Goal: Transaction & Acquisition: Purchase product/service

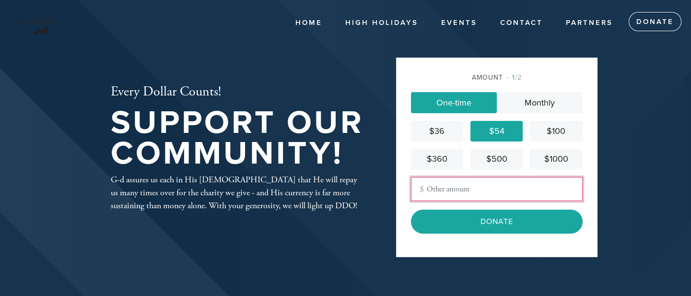
click at [481, 193] on input "Other Amount" at bounding box center [497, 189] width 172 height 24
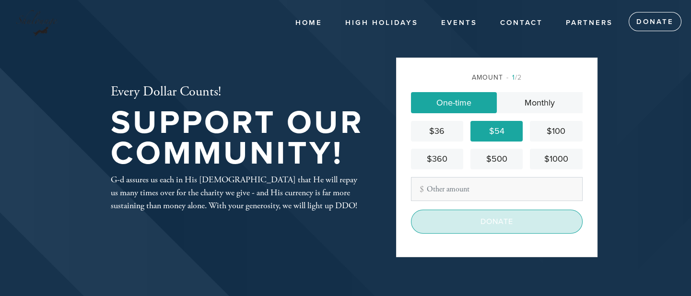
click at [483, 234] on input "Donate" at bounding box center [497, 222] width 172 height 24
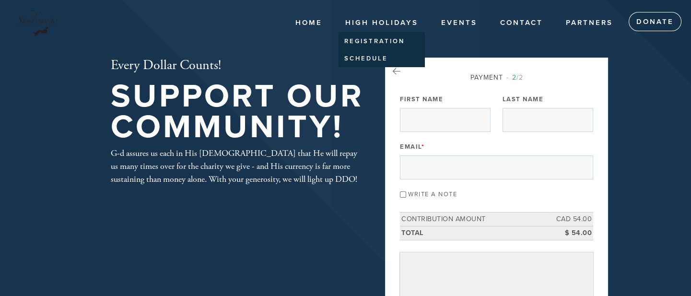
click at [375, 18] on link "High Holidays" at bounding box center [381, 23] width 87 height 18
click at [376, 39] on link "Registration" at bounding box center [379, 42] width 82 height 16
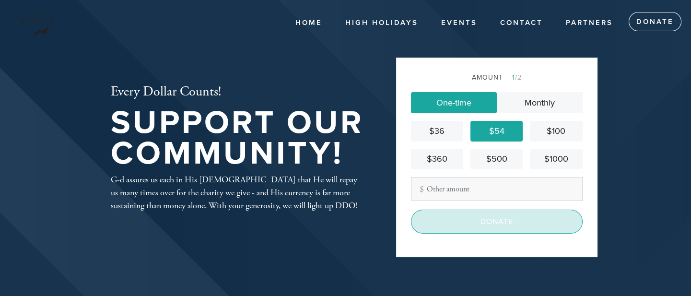
click at [476, 232] on input "Donate" at bounding box center [497, 222] width 172 height 24
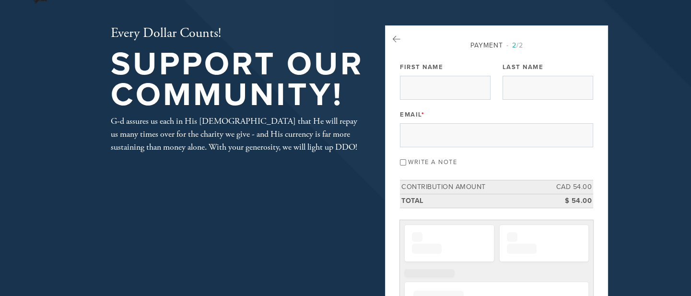
scroll to position [37, 0]
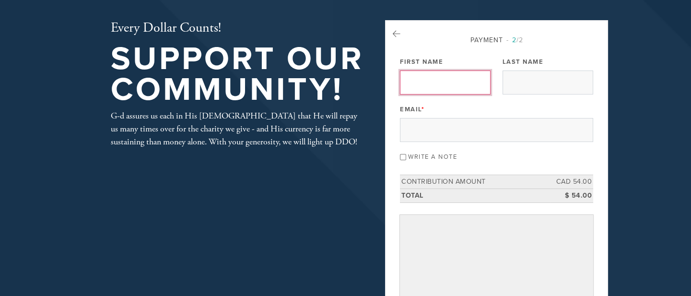
click at [453, 81] on input "First Name" at bounding box center [445, 82] width 91 height 24
type input "Gary"
type input "Levine"
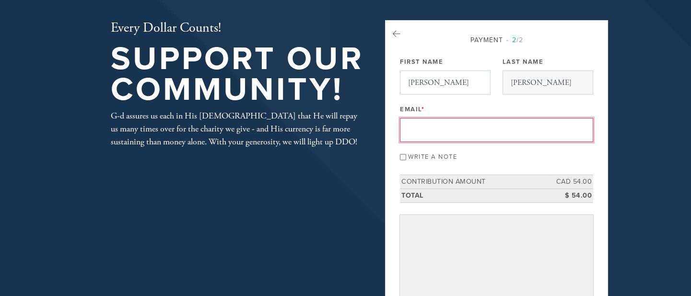
type input "Lockbxca@yahoo.ca"
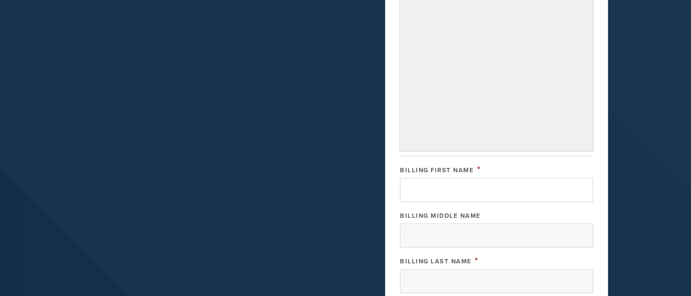
scroll to position [379, 0]
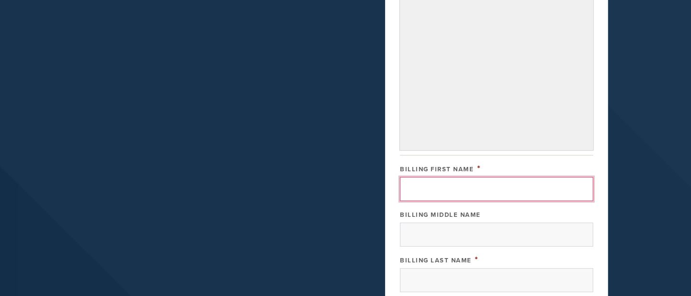
click at [492, 201] on input "Billing First Name" at bounding box center [496, 189] width 193 height 24
type input "Gary"
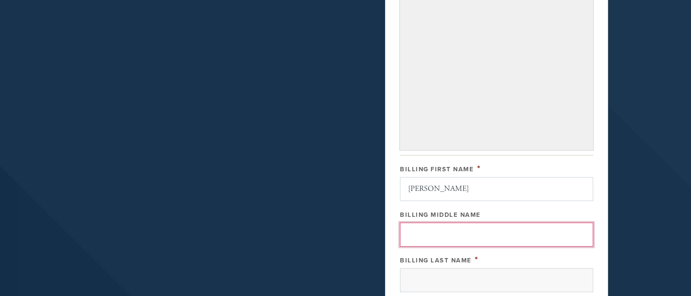
type input "Sheldon"
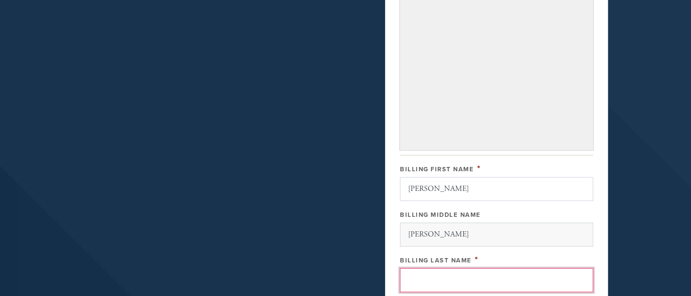
type input "Levine"
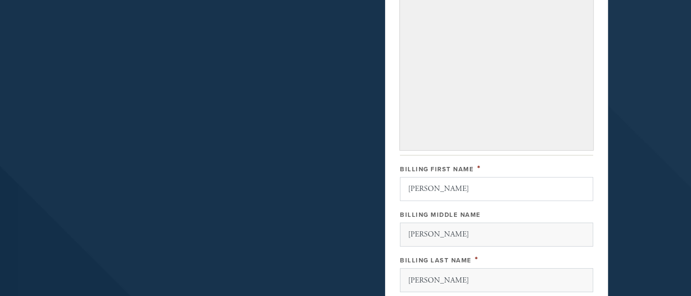
type input "4660 Bovavista Ave."
type input "Montreal"
type input "Canada"
type input "[GEOGRAPHIC_DATA]"
type input "H3W 2C5"
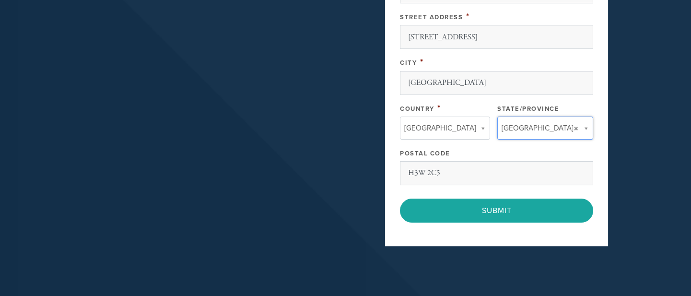
type input "[GEOGRAPHIC_DATA]"
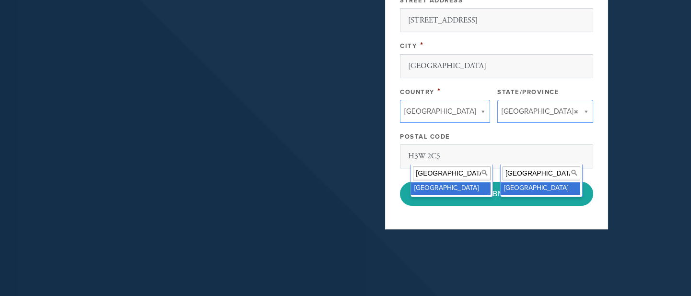
scroll to position [684, 0]
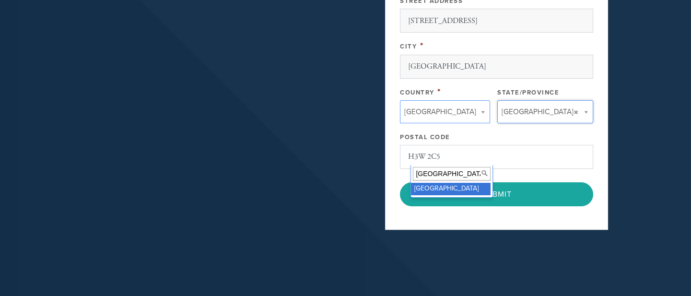
type input "[GEOGRAPHIC_DATA]"
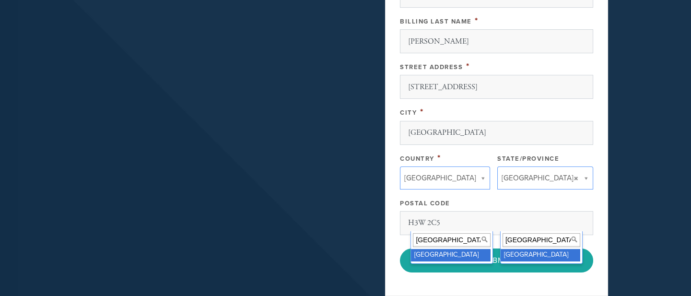
scroll to position [618, 0]
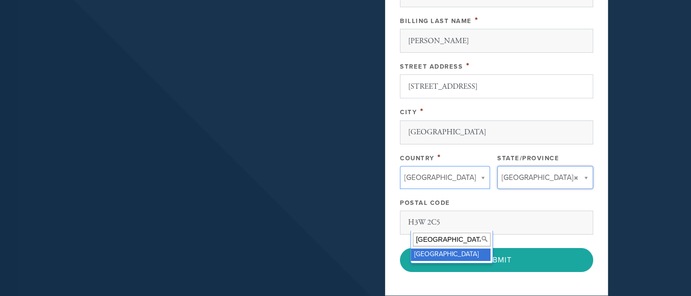
type input "4"
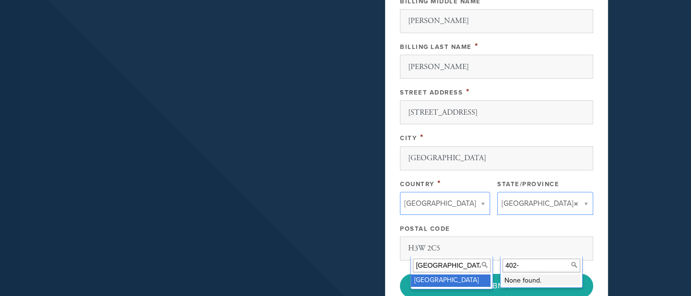
type input "402-"
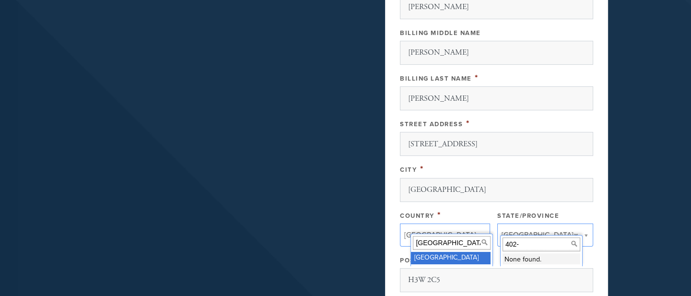
scroll to position [560, 0]
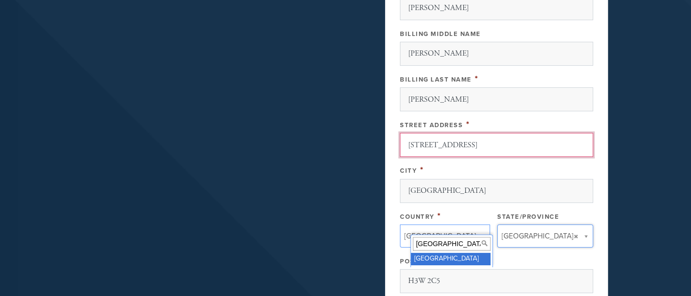
click at [511, 157] on input "4660 Bovavista Ave." at bounding box center [496, 145] width 193 height 24
click at [422, 157] on input "4660 Bovavista Ave." at bounding box center [496, 145] width 193 height 24
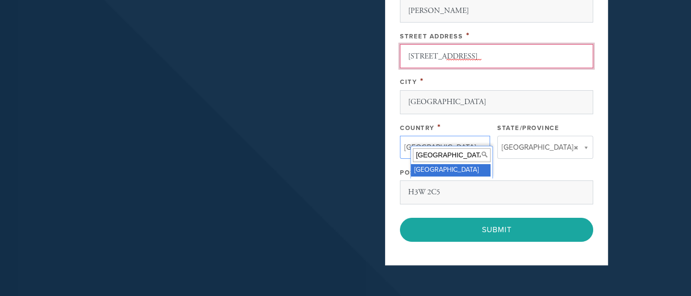
scroll to position [650, 0]
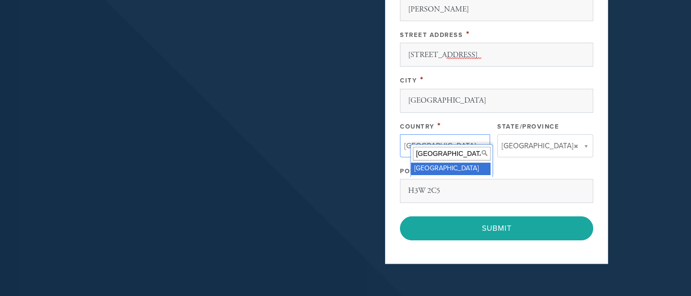
click at [531, 176] on div "Postal Code" at bounding box center [496, 170] width 193 height 12
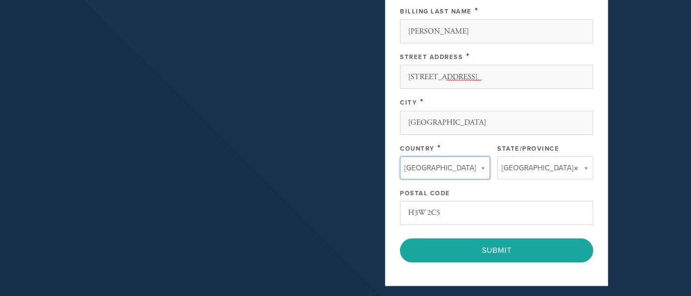
scroll to position [621, 0]
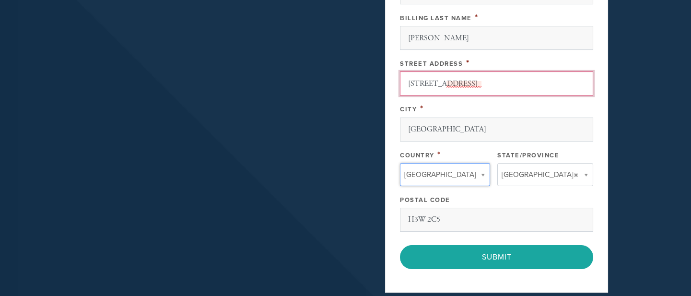
click at [474, 95] on input "402-4660 Bovavista Ave." at bounding box center [496, 83] width 193 height 24
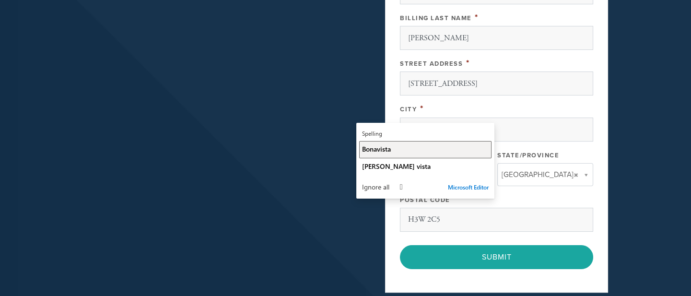
click at [405, 148] on div "Bonavista" at bounding box center [425, 148] width 127 height 9
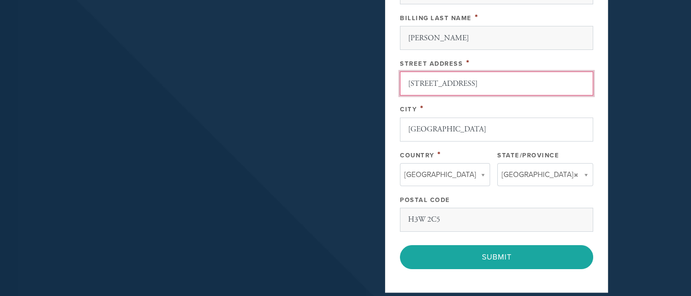
type input "402-4660 Bonavista Ave"
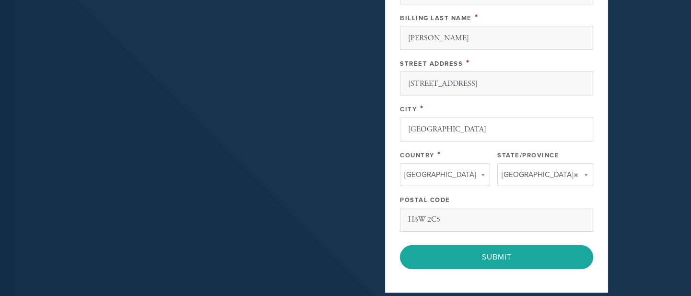
type input "[GEOGRAPHIC_DATA]"
type input "QUEBEC"
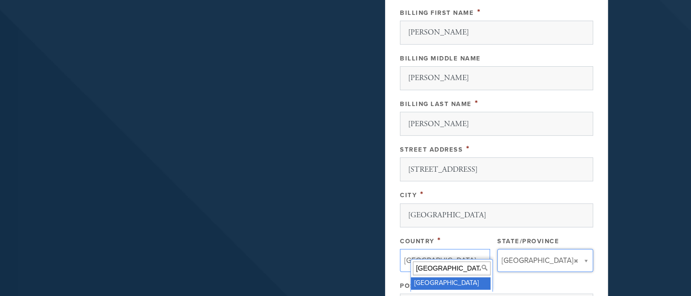
scroll to position [501, 0]
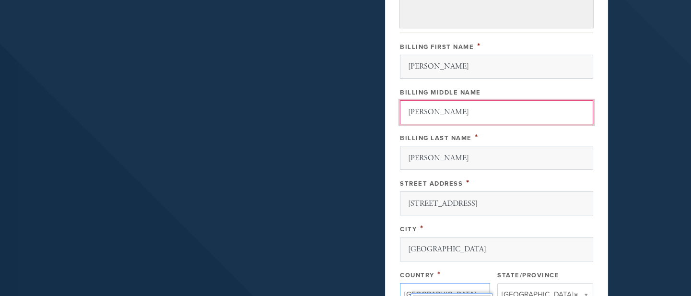
drag, startPoint x: 434, startPoint y: 133, endPoint x: 407, endPoint y: 131, distance: 26.9
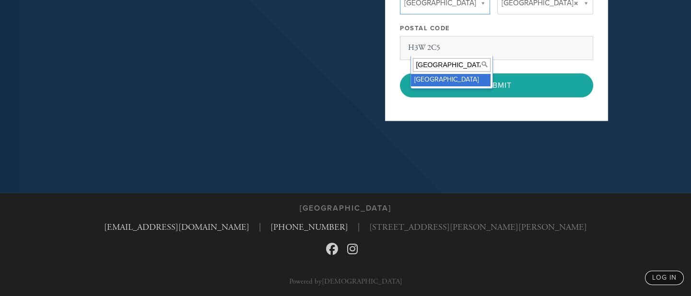
scroll to position [834, 0]
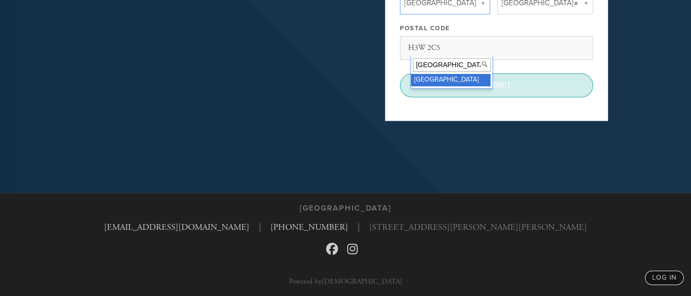
click at [488, 94] on input "Submit" at bounding box center [496, 85] width 193 height 24
